Goal: Task Accomplishment & Management: Use online tool/utility

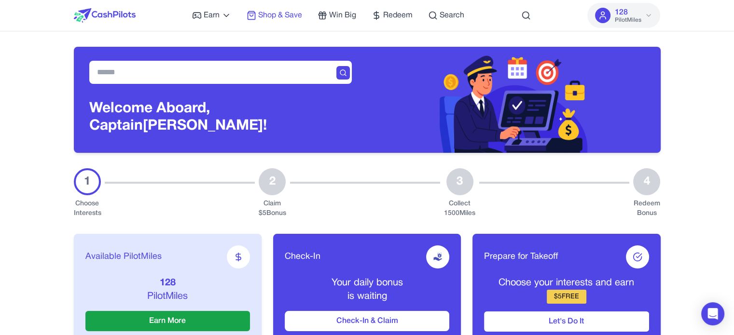
click at [278, 15] on span "Shop & Save" at bounding box center [280, 16] width 44 height 12
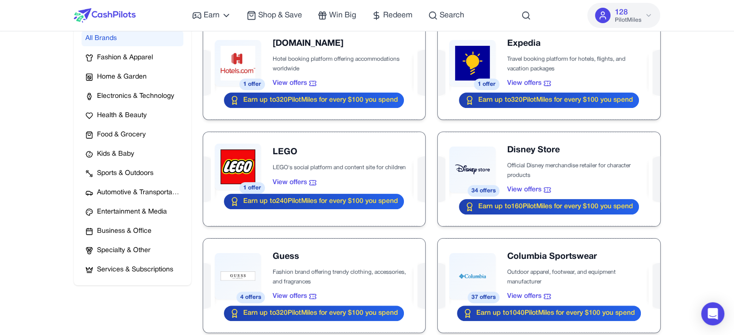
scroll to position [145, 0]
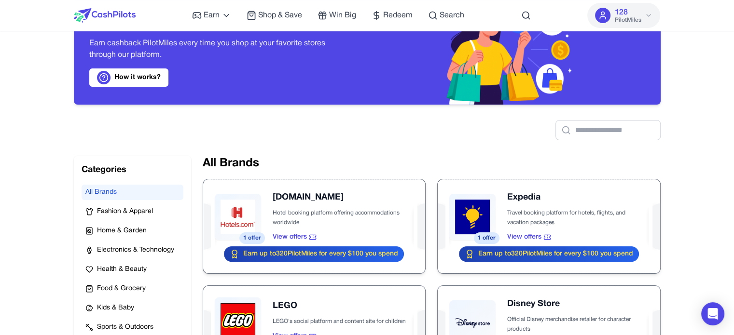
scroll to position [0, 0]
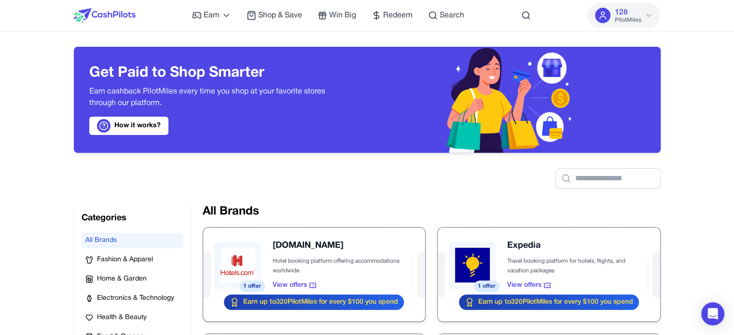
click at [154, 118] on link "How it works?" at bounding box center [128, 126] width 79 height 18
click at [165, 133] on link "How it works?" at bounding box center [128, 126] width 79 height 18
click at [629, 14] on div "128 PilotMiles" at bounding box center [627, 15] width 27 height 17
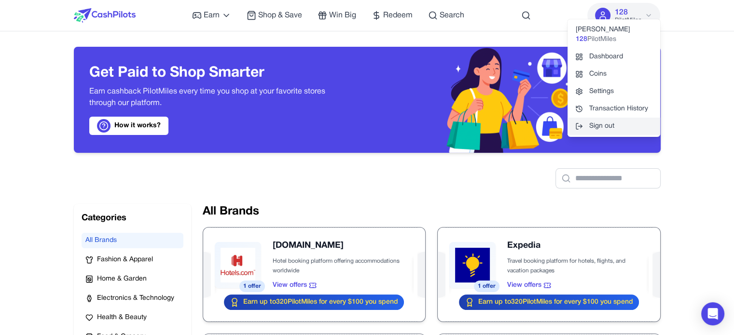
click at [606, 126] on button "Sign out" at bounding box center [613, 126] width 93 height 17
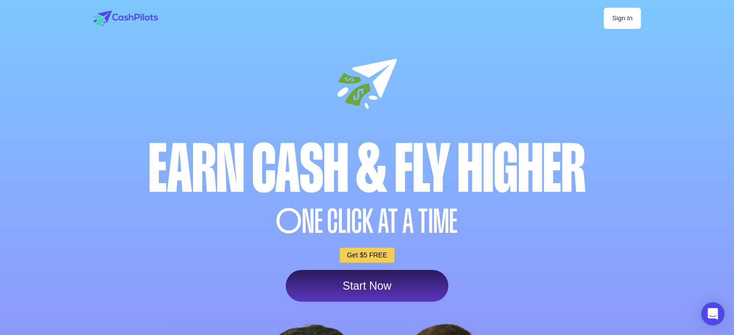
click at [621, 18] on link "Sign In" at bounding box center [622, 18] width 37 height 21
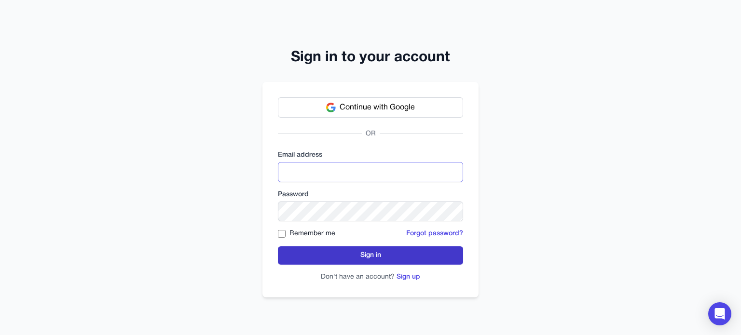
type input "**********"
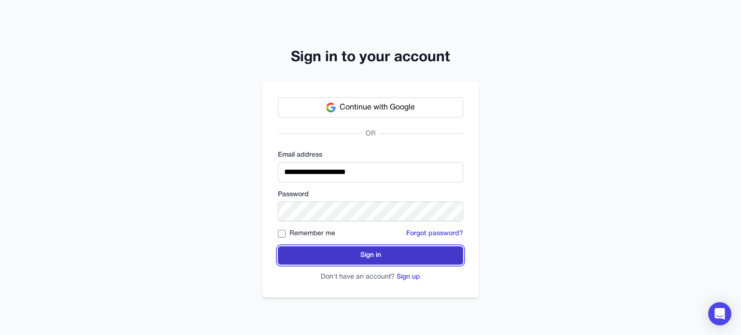
click at [374, 260] on button "Sign in" at bounding box center [370, 256] width 185 height 18
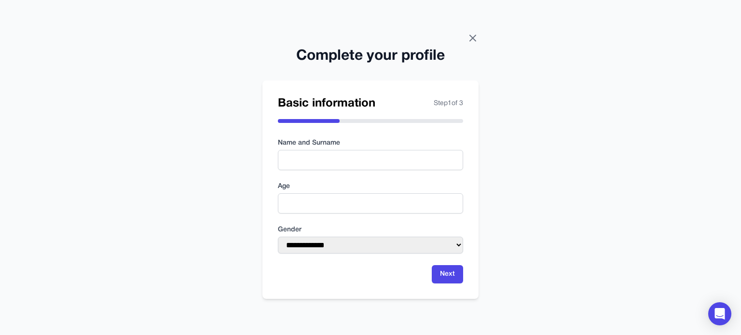
click at [474, 38] on icon at bounding box center [473, 38] width 12 height 12
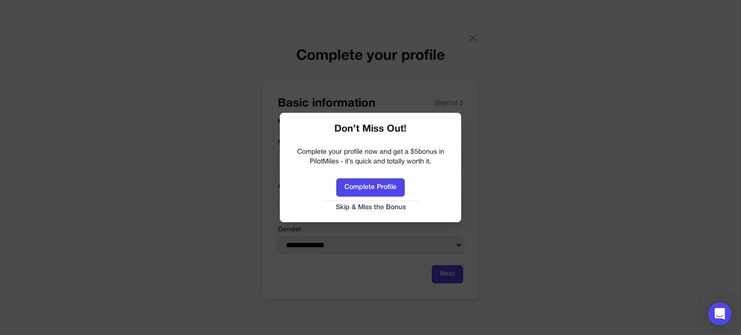
click at [391, 206] on button "Skip & Miss the Bonus" at bounding box center [370, 208] width 162 height 10
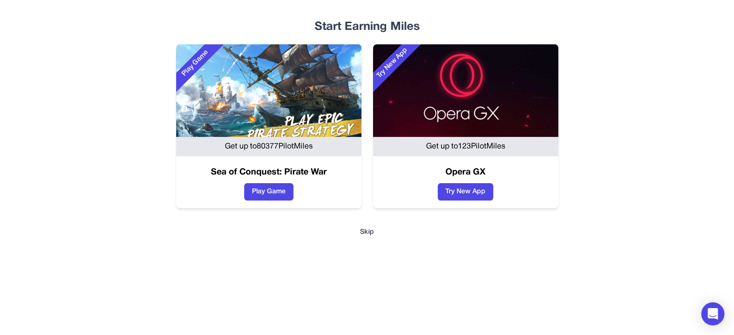
click at [637, 149] on div "Play Game Get up to 80377 PilotMiles Sea of Conquest: Pirate War Play Game Try …" at bounding box center [367, 126] width 587 height 164
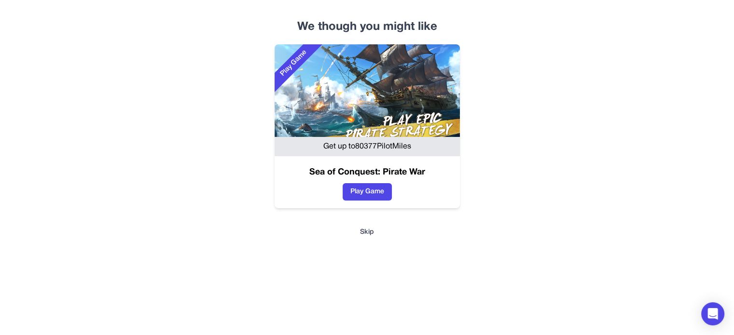
click at [639, 37] on div "We though you might like Play Game Get up to 80377 PilotMiles Sea of Conquest: …" at bounding box center [367, 136] width 618 height 234
click at [659, 31] on div "We though you might like" at bounding box center [367, 26] width 587 height 15
drag, startPoint x: 371, startPoint y: 233, endPoint x: 576, endPoint y: 198, distance: 207.5
click at [576, 198] on div "Play Game Get up to 80377 PilotMiles Sea of Conquest: Pirate War Play Game" at bounding box center [367, 126] width 587 height 164
click at [609, 141] on div "Play Game Get up to 80377 PilotMiles Sea of Conquest: Pirate War Play Game" at bounding box center [367, 126] width 587 height 164
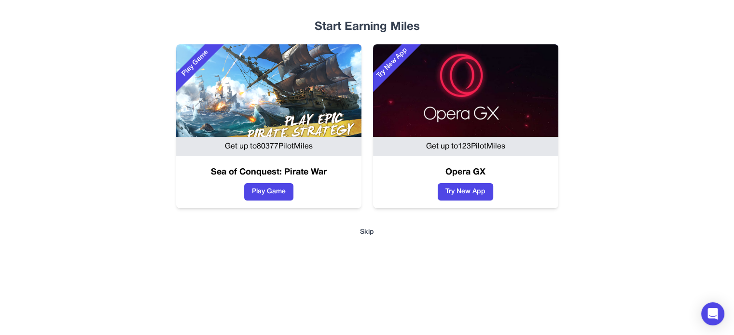
click at [366, 232] on button "Skip" at bounding box center [367, 233] width 587 height 10
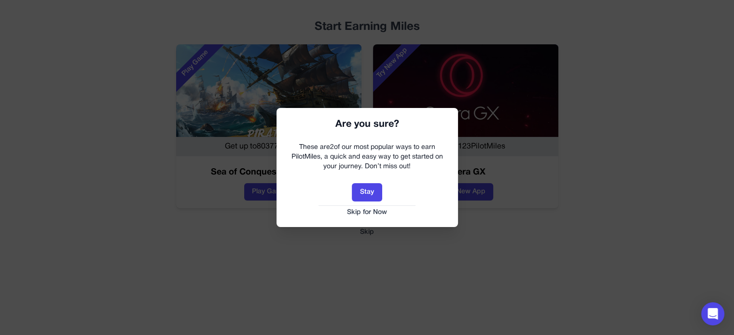
click at [382, 215] on button "Skip for Now" at bounding box center [367, 213] width 162 height 10
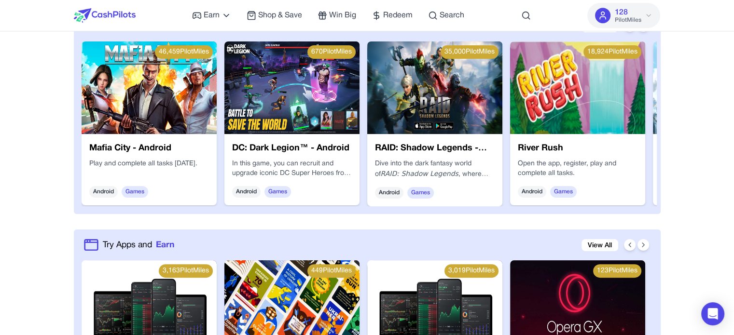
scroll to position [531, 0]
